Goal: Find specific page/section: Find specific page/section

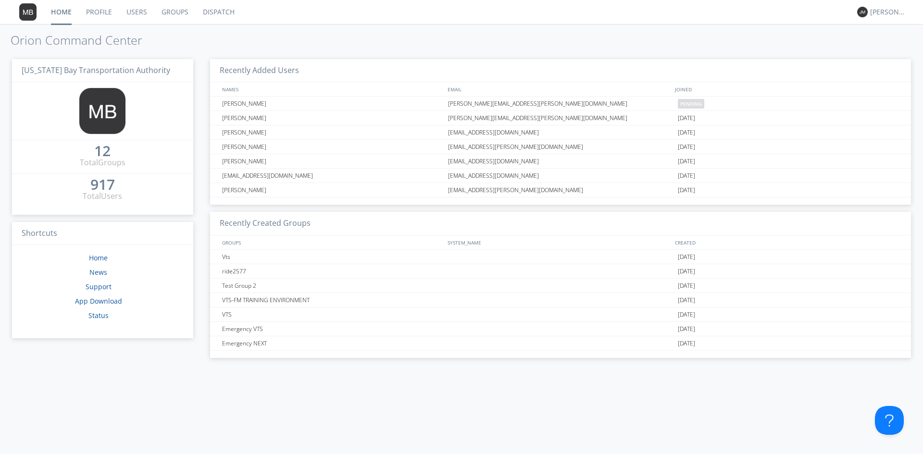
click at [211, 17] on link "Dispatch" at bounding box center [219, 12] width 46 height 24
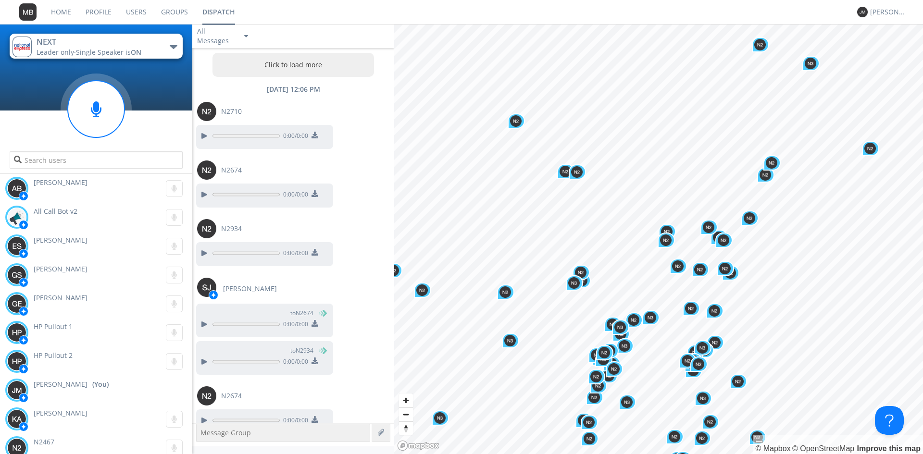
click at [174, 98] on div at bounding box center [96, 135] width 192 height 82
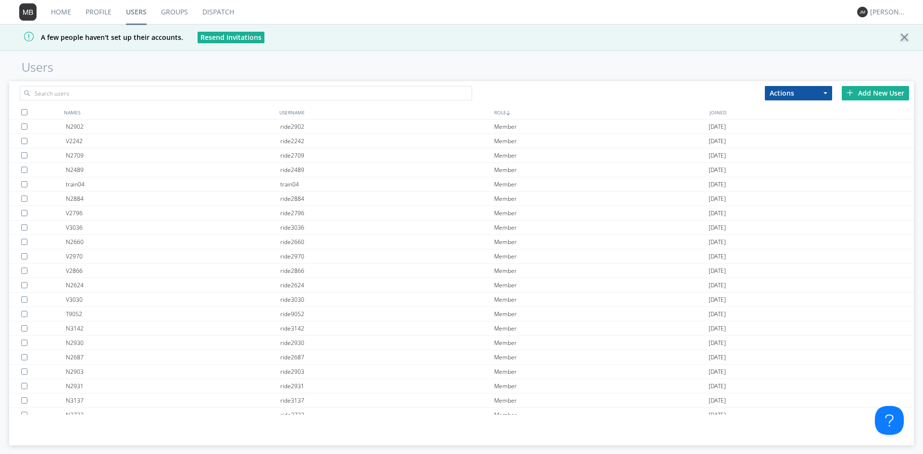
click at [174, 11] on link "Groups" at bounding box center [174, 12] width 41 height 24
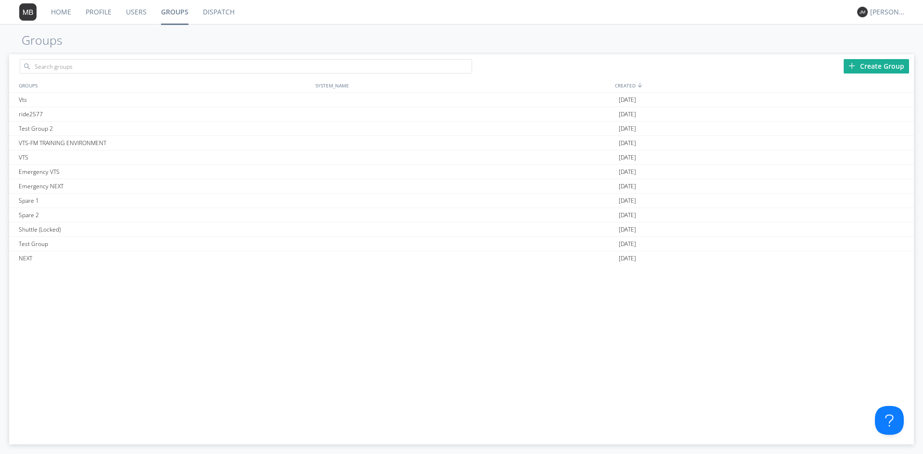
click at [218, 11] on link "Dispatch" at bounding box center [219, 12] width 46 height 24
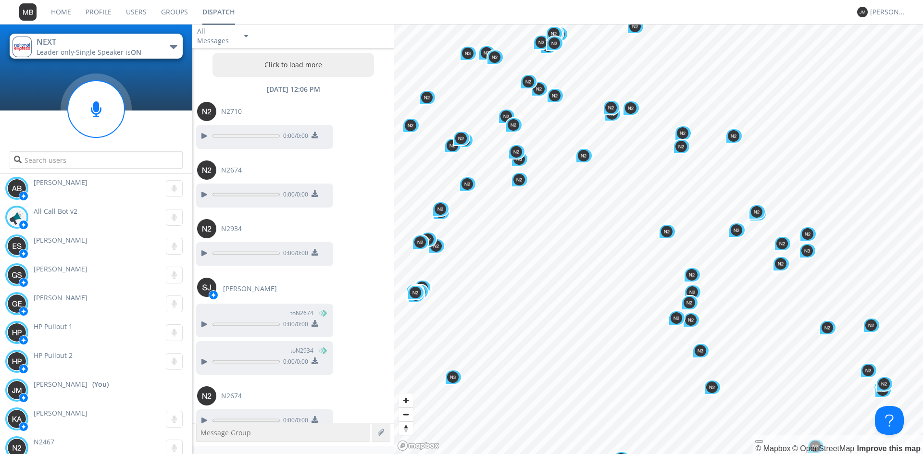
scroll to position [910, 0]
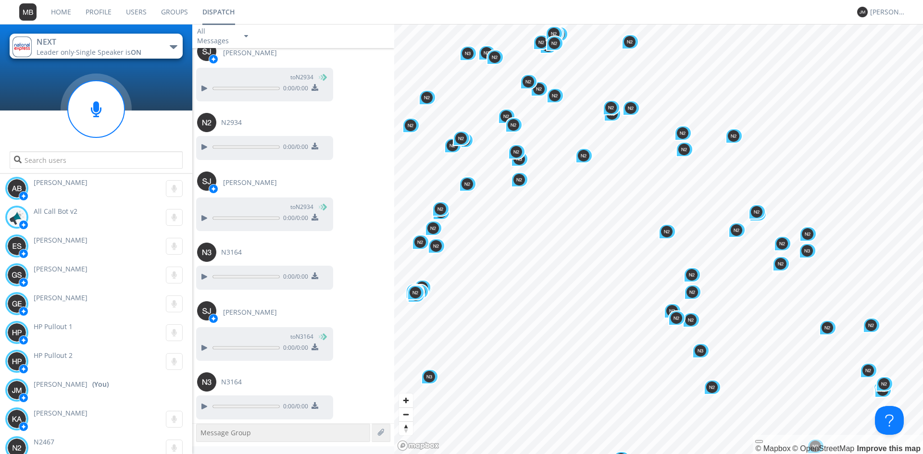
click at [221, 16] on link "Dispatch" at bounding box center [218, 12] width 47 height 24
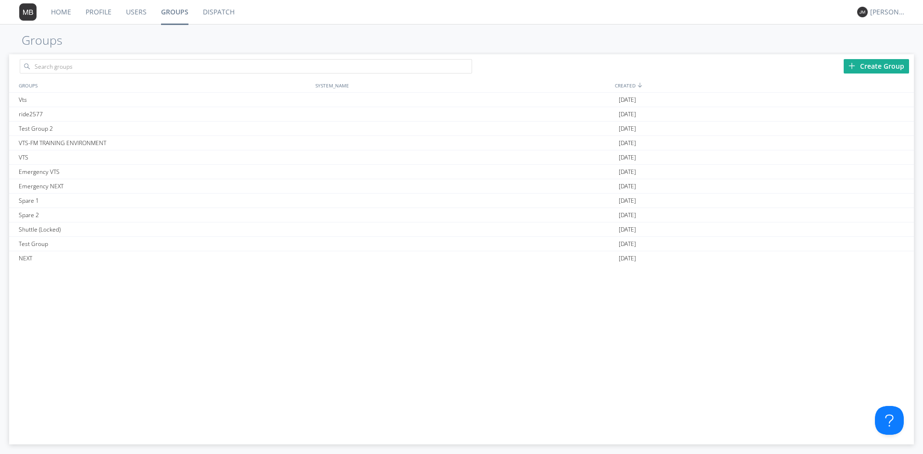
click at [211, 11] on link "Dispatch" at bounding box center [219, 12] width 46 height 24
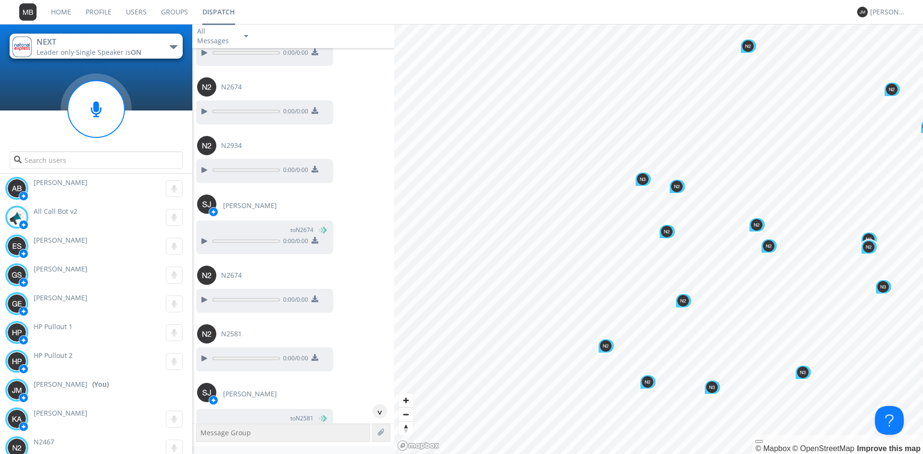
scroll to position [910, 0]
